Goal: Task Accomplishment & Management: Manage account settings

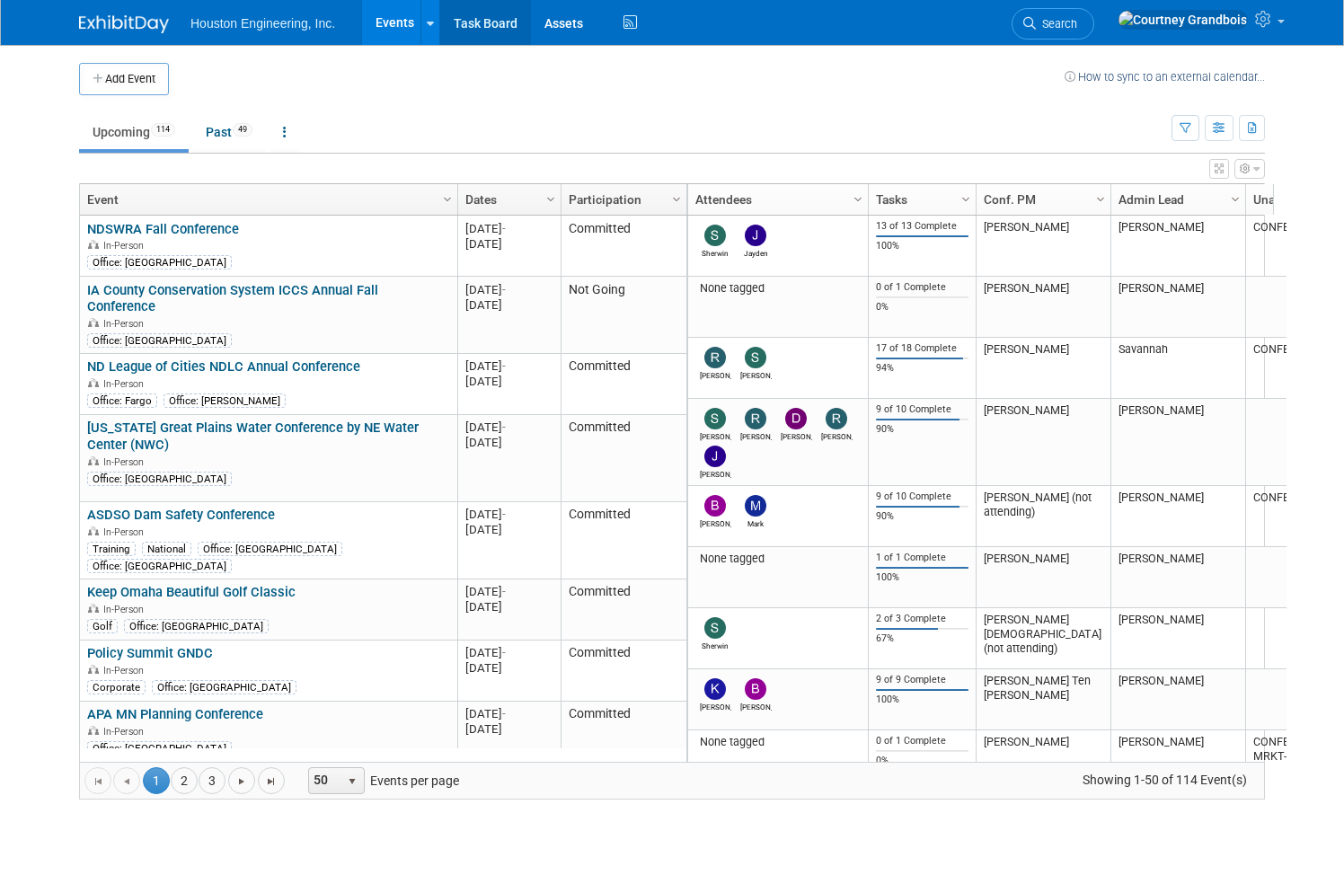
click at [498, 16] on link "Task Board" at bounding box center [485, 22] width 91 height 45
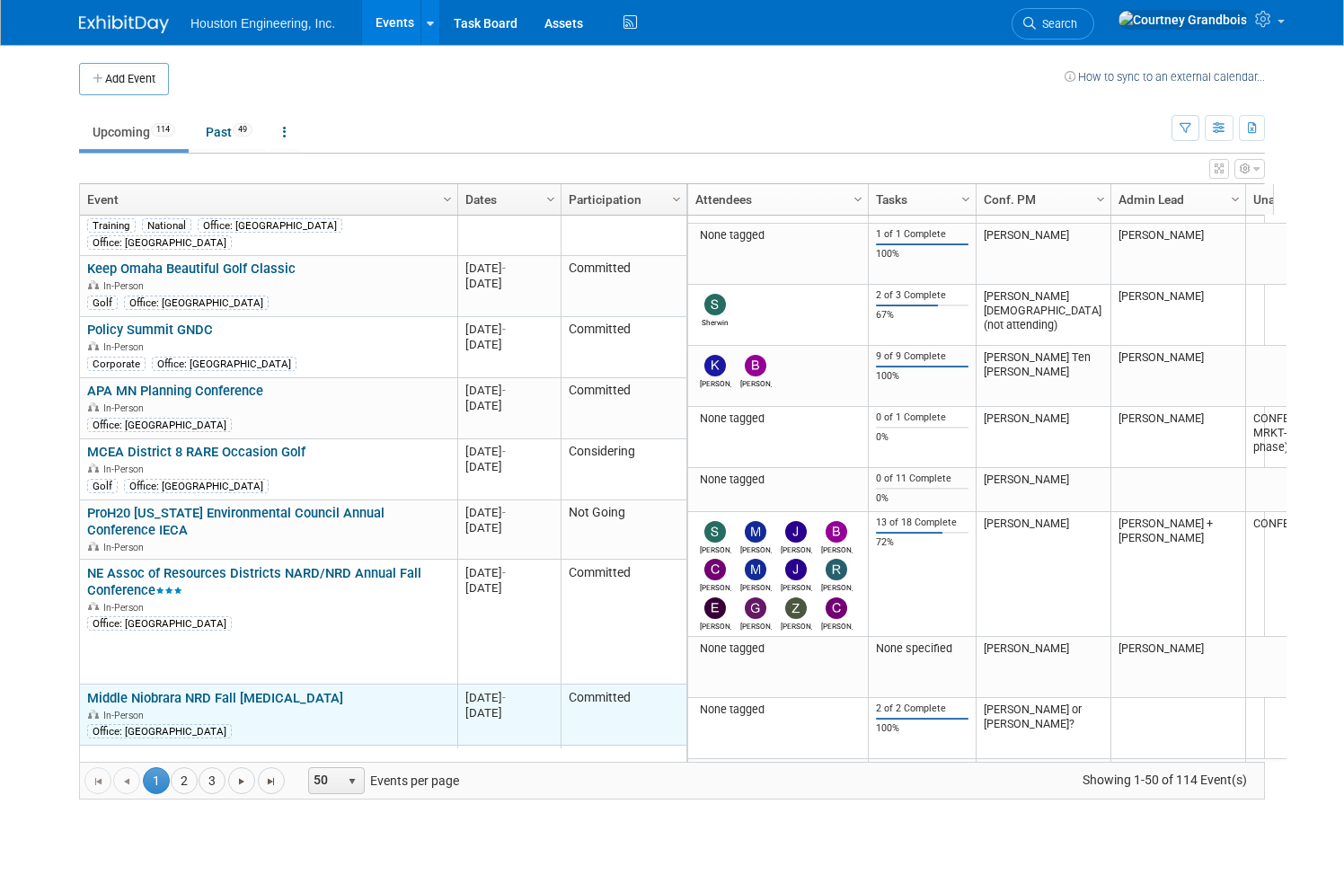
scroll to position [647, 0]
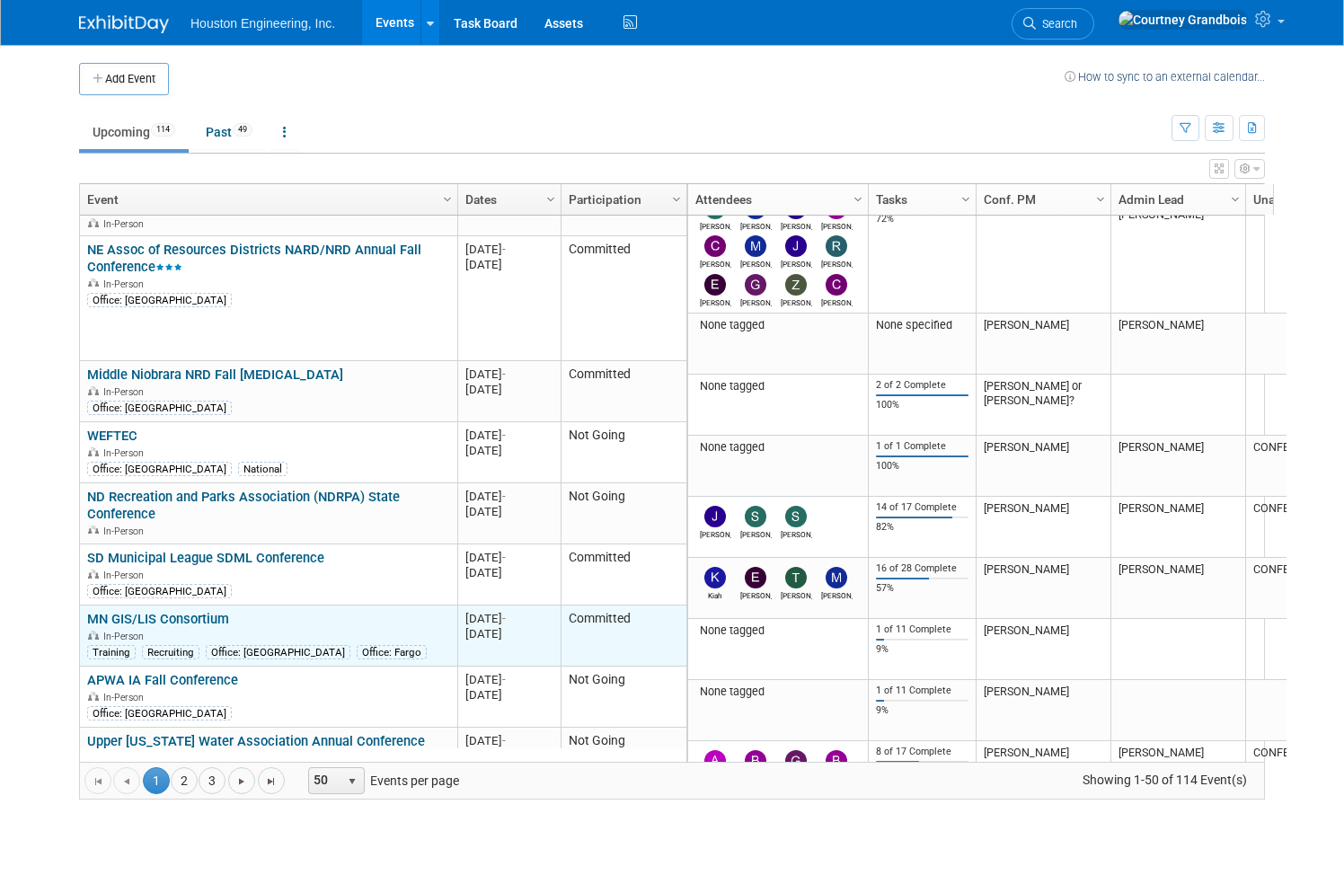
click at [178, 606] on td "MN GIS/LIS Consortium MN GIS/LIS Consortium In-Person Training Recruiting Offic…" at bounding box center [268, 636] width 377 height 61
click at [184, 611] on link "MN GIS/LIS Consortium" at bounding box center [158, 619] width 142 height 16
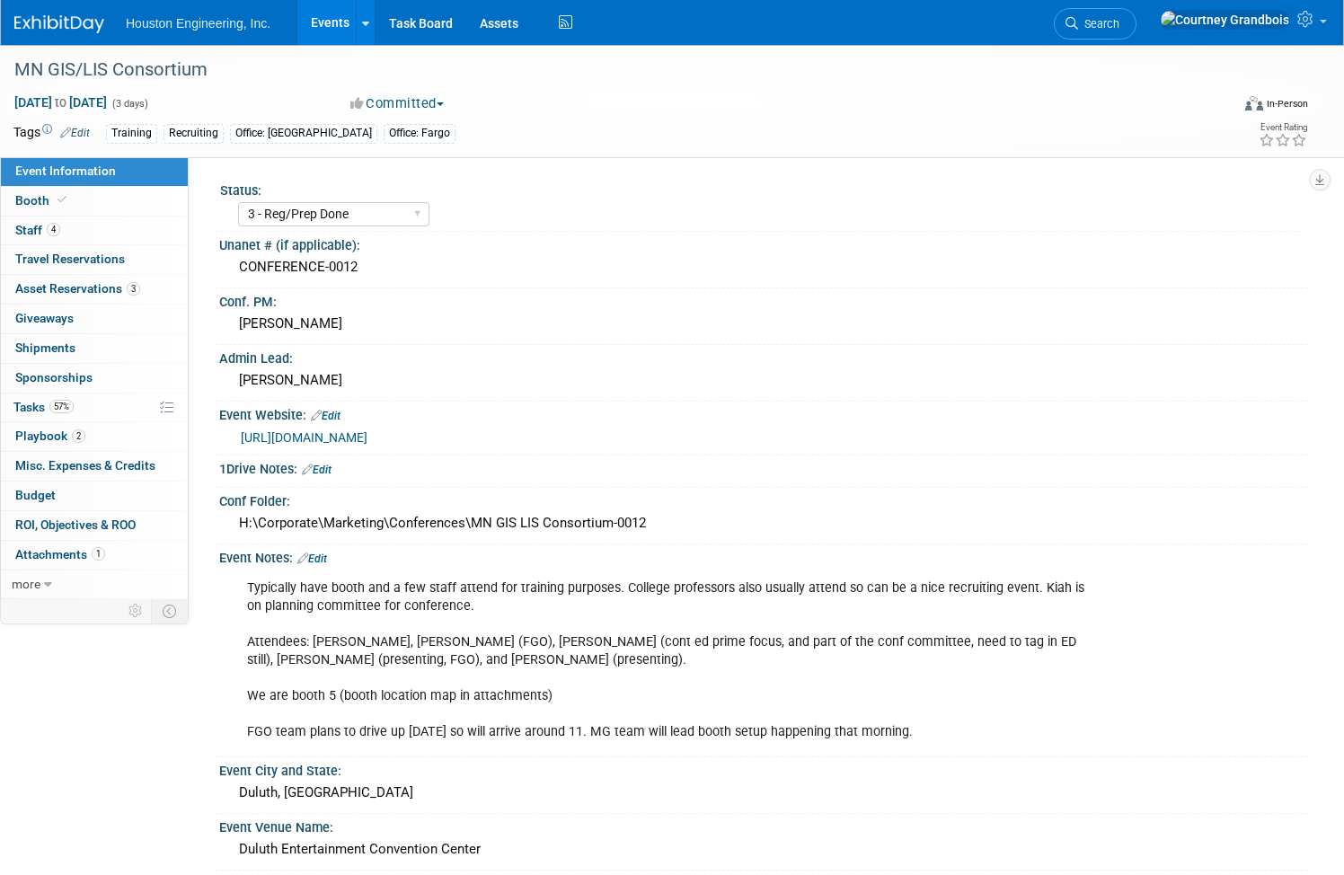
select select "3 - Reg/Prep Done"
select select "Yes"
select select "Geo. Technology"
click at [128, 398] on link "57% Tasks 57%" at bounding box center [94, 408] width 187 height 29
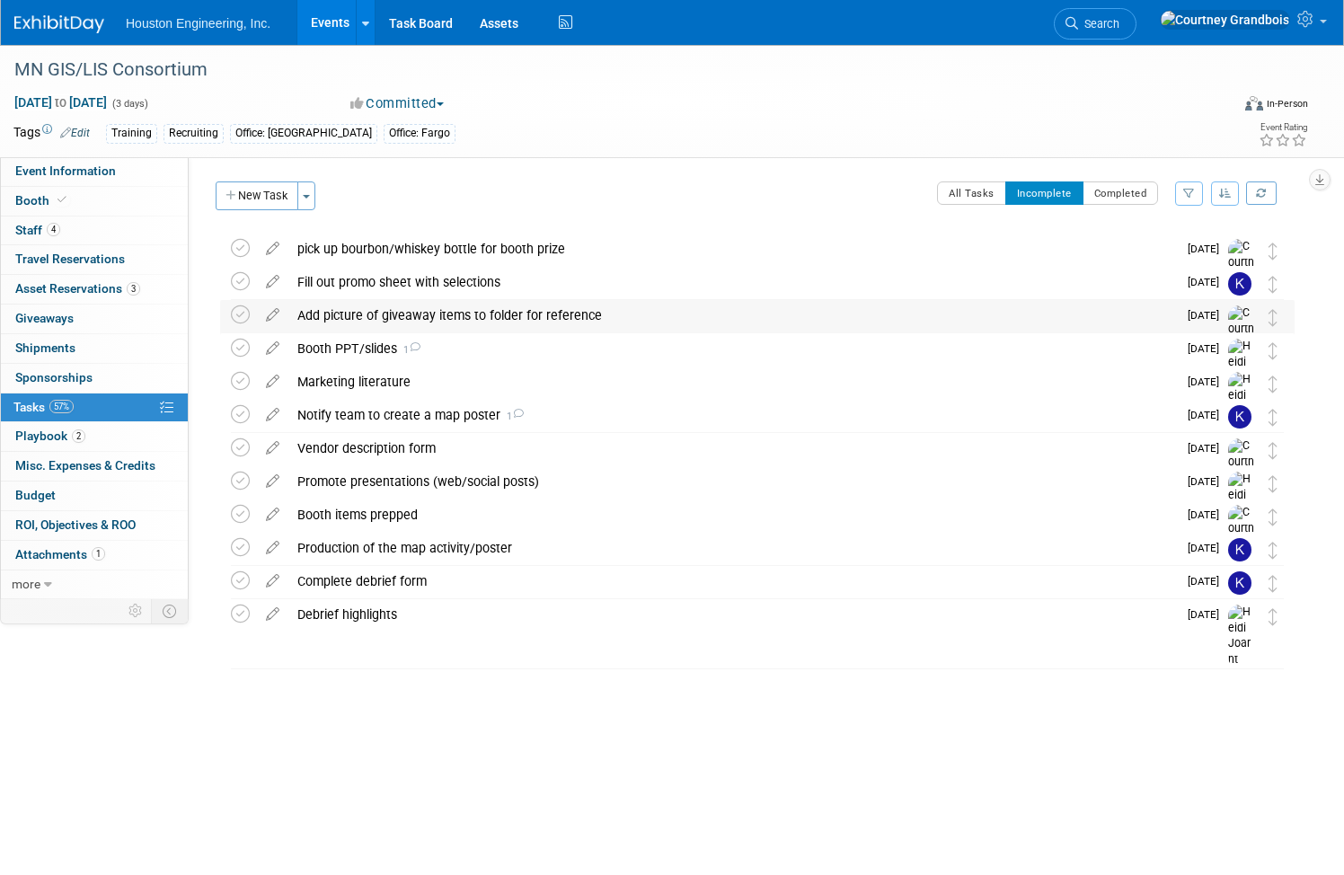
click at [526, 314] on div "Add picture of giveaway items to folder for reference" at bounding box center [732, 315] width 889 height 31
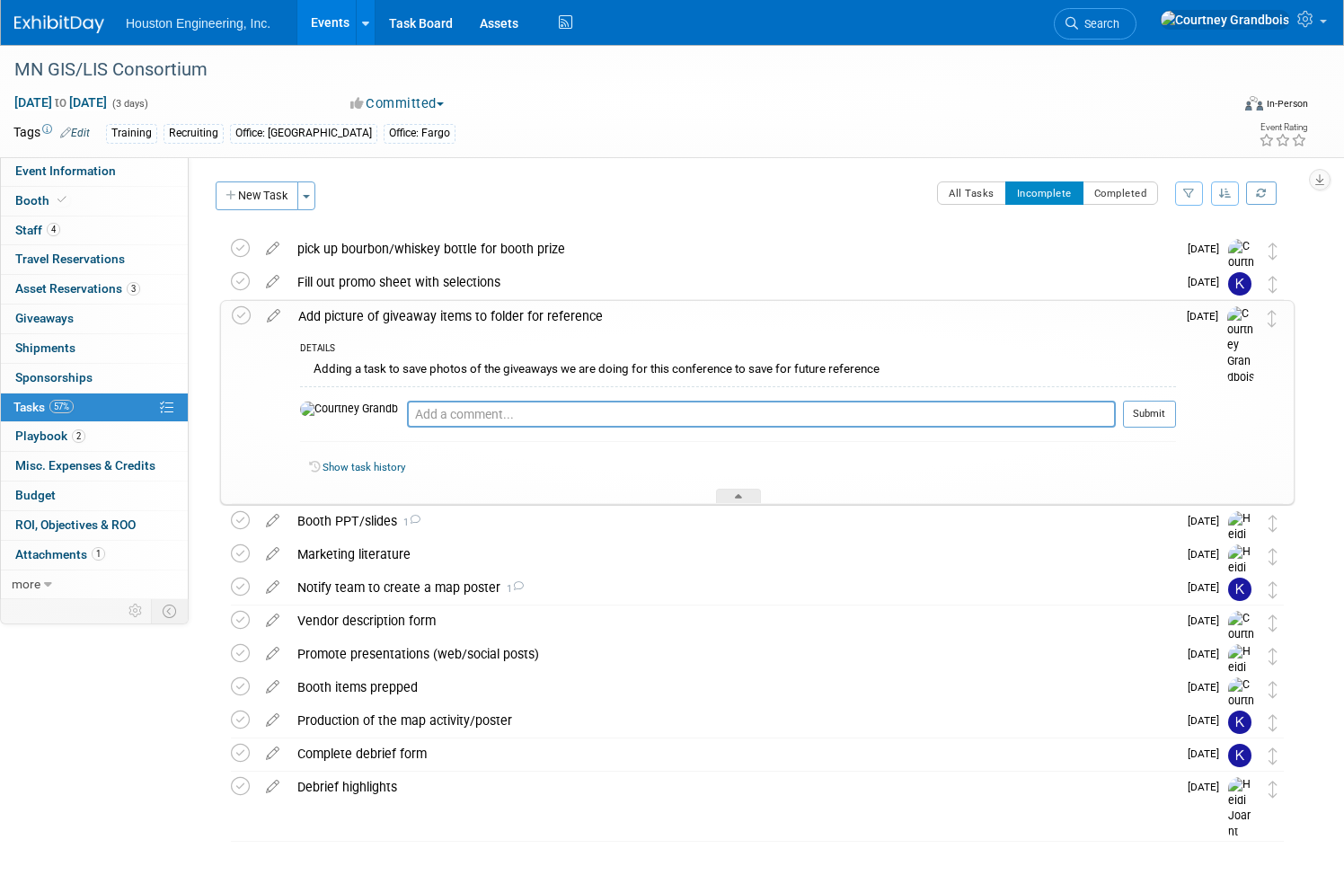
click at [526, 314] on div "Add picture of giveaway items to folder for reference" at bounding box center [732, 316] width 887 height 31
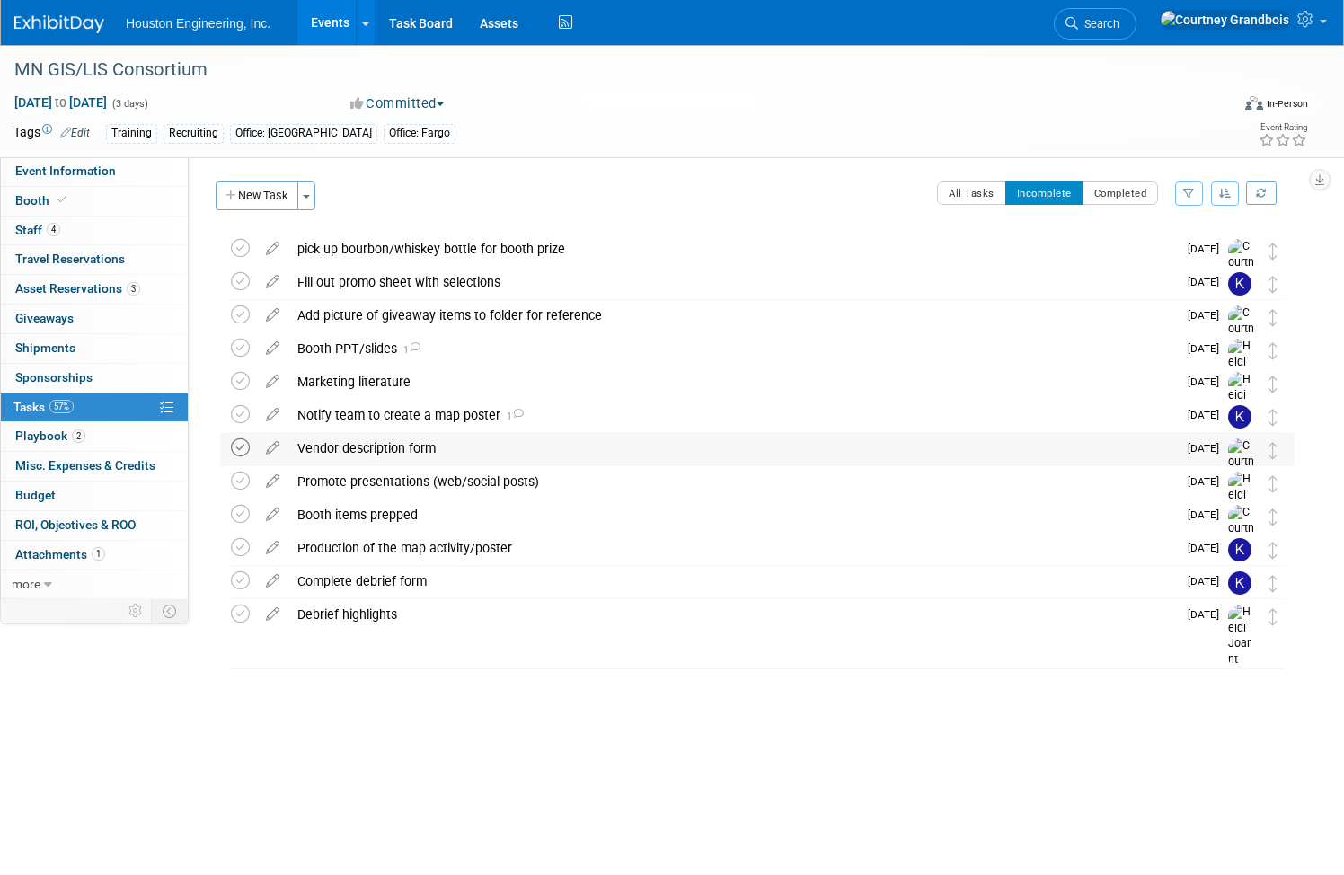
click at [250, 454] on icon at bounding box center [240, 447] width 19 height 19
